Goal: Information Seeking & Learning: Understand process/instructions

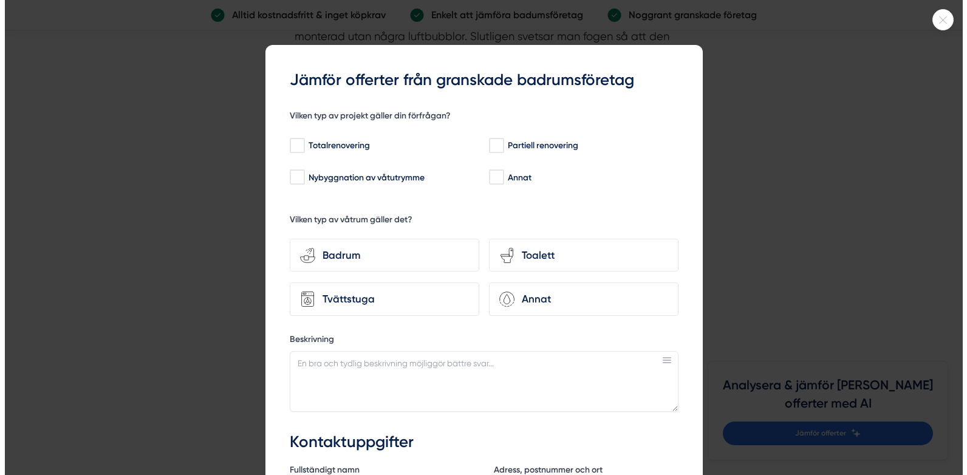
scroll to position [2855, 0]
